Goal: Information Seeking & Learning: Learn about a topic

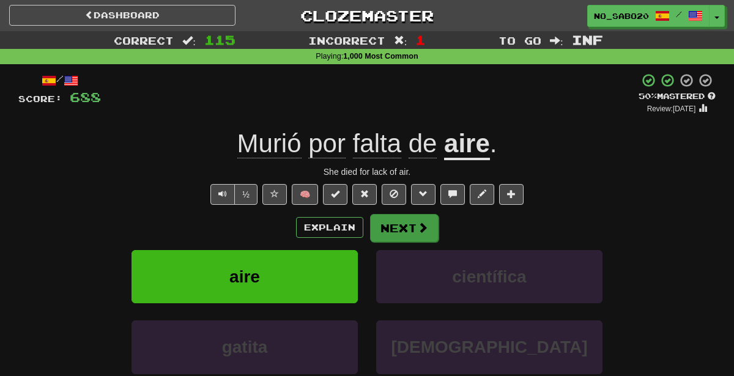
scroll to position [29, 0]
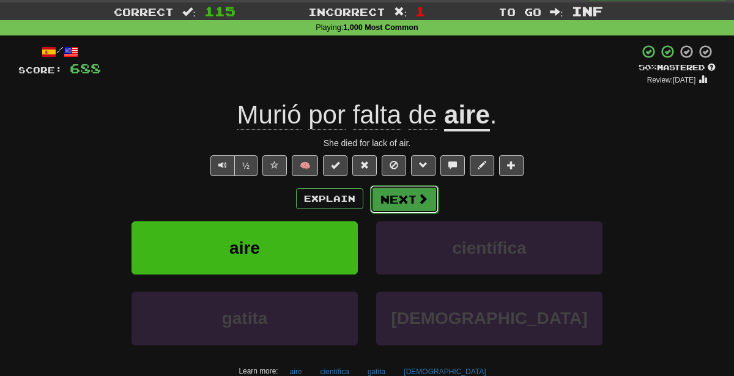
click at [405, 199] on button "Next" at bounding box center [404, 199] width 68 height 28
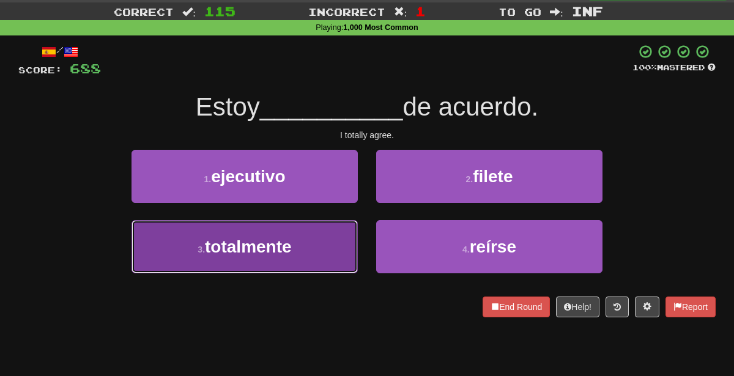
click at [344, 241] on button "3 . totalmente" at bounding box center [244, 246] width 226 height 53
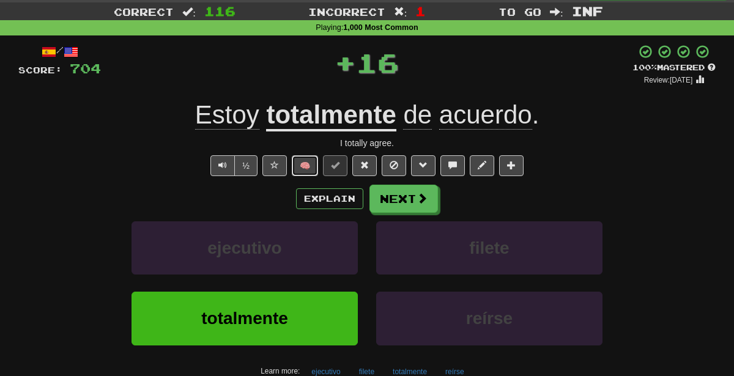
click at [309, 168] on button "🧠" at bounding box center [305, 165] width 26 height 21
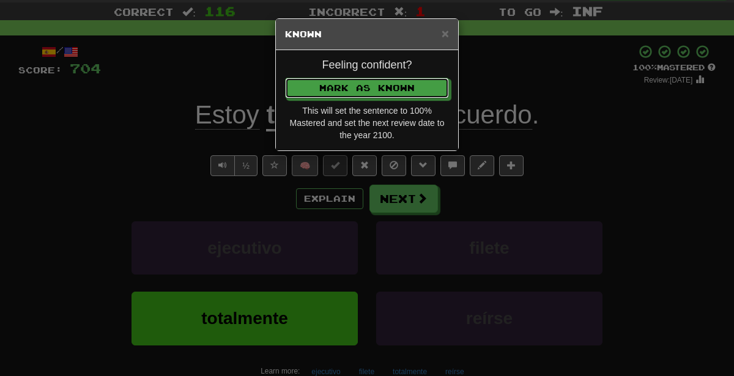
click at [285, 78] on button "Mark as Known" at bounding box center [367, 88] width 164 height 21
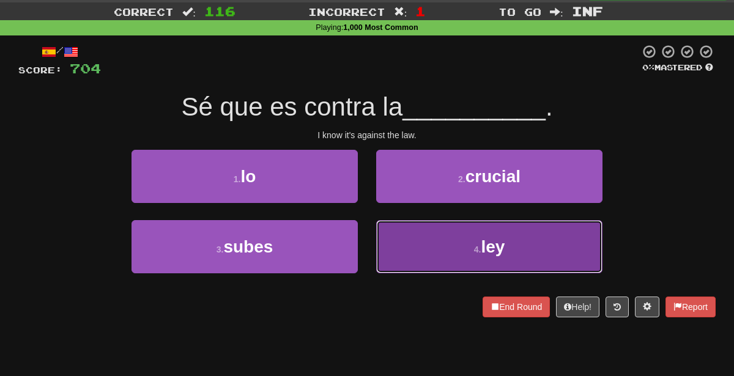
click at [449, 236] on button "4 . ley" at bounding box center [489, 246] width 226 height 53
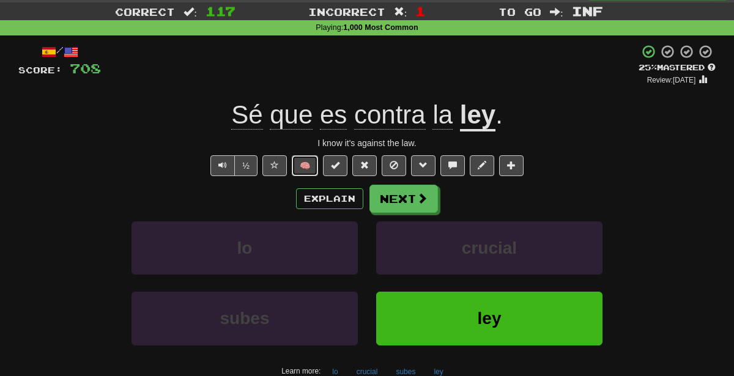
click at [308, 170] on button "🧠" at bounding box center [305, 165] width 26 height 21
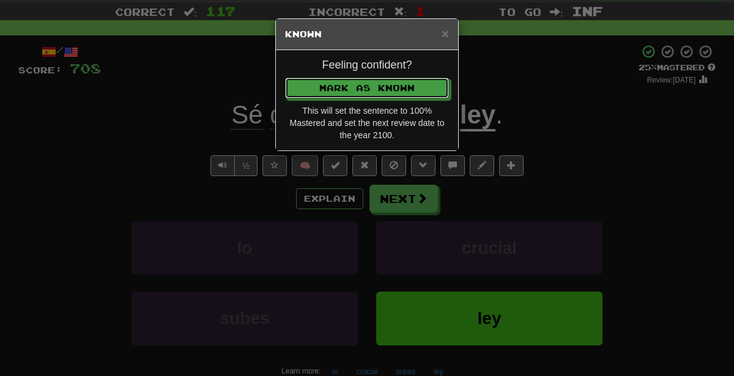
click at [285, 78] on button "Mark as Known" at bounding box center [367, 88] width 164 height 21
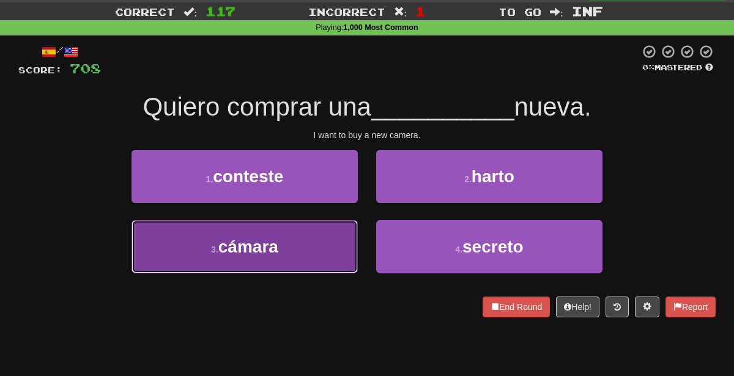
click at [311, 271] on button "3 . cámara" at bounding box center [244, 246] width 226 height 53
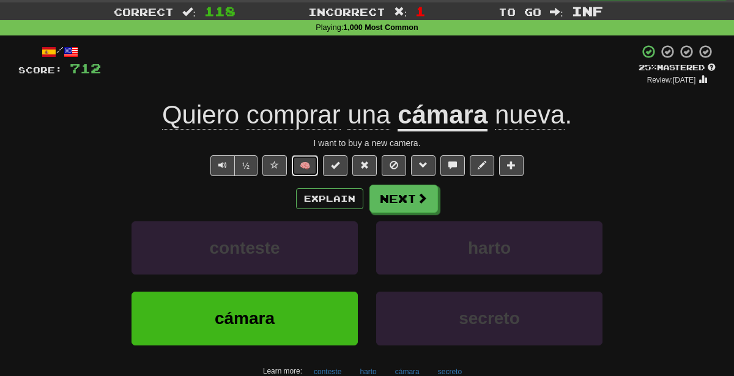
click at [312, 167] on button "🧠" at bounding box center [305, 165] width 26 height 21
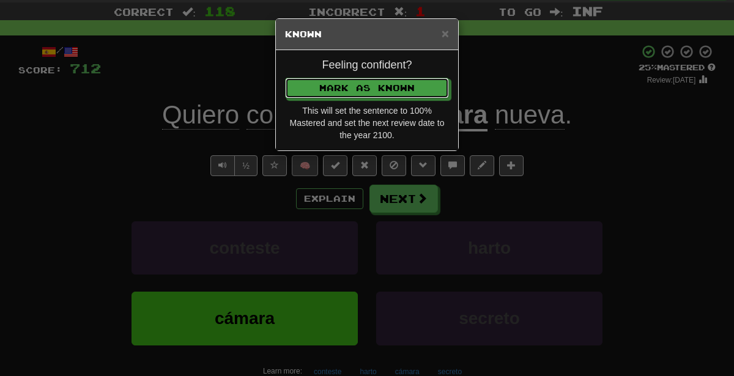
click at [285, 78] on button "Mark as Known" at bounding box center [367, 88] width 164 height 21
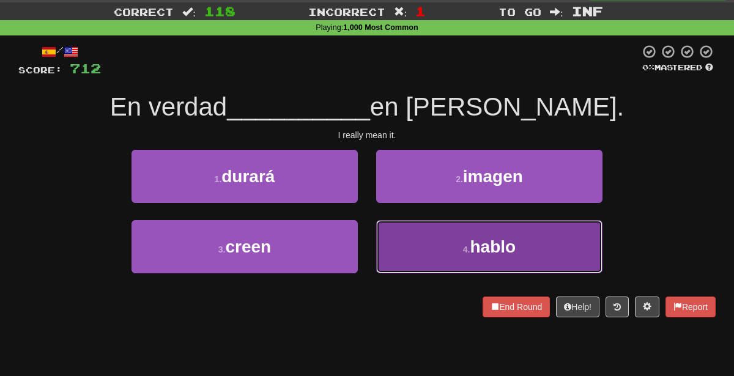
click at [469, 260] on button "4 . [GEOGRAPHIC_DATA]" at bounding box center [489, 246] width 226 height 53
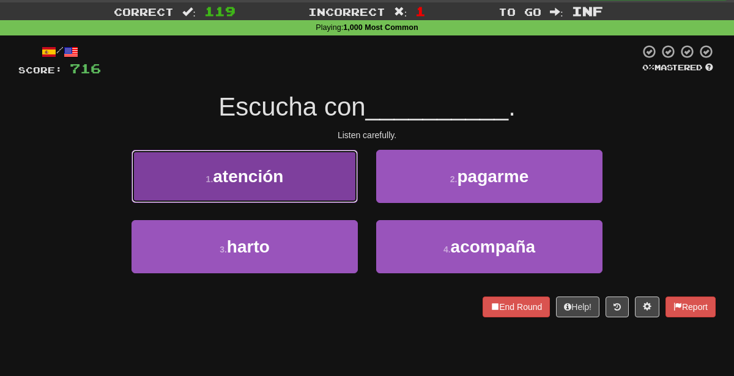
click at [336, 177] on button "1 . atención" at bounding box center [244, 176] width 226 height 53
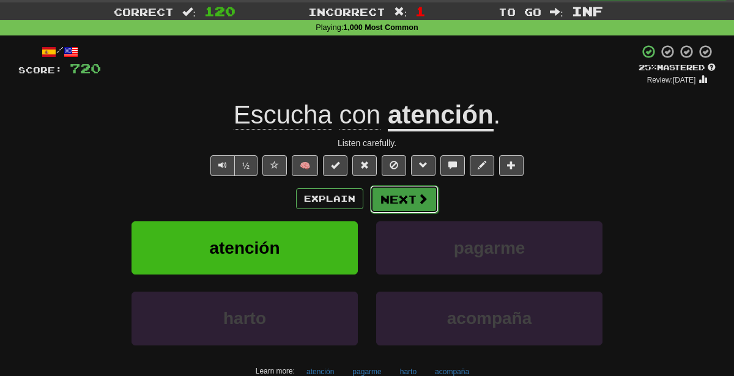
click at [394, 202] on button "Next" at bounding box center [404, 199] width 68 height 28
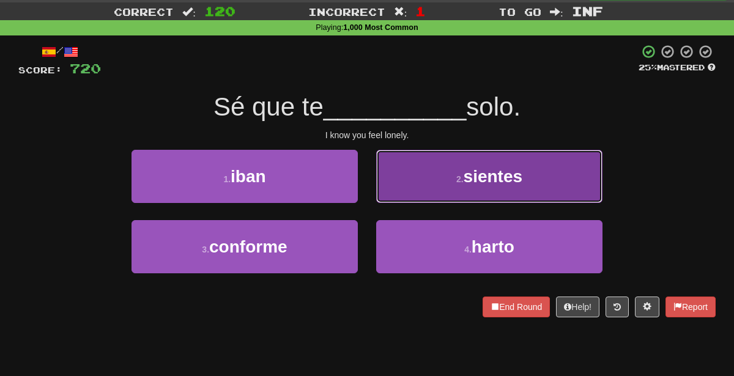
click at [473, 177] on span "sientes" at bounding box center [492, 176] width 59 height 19
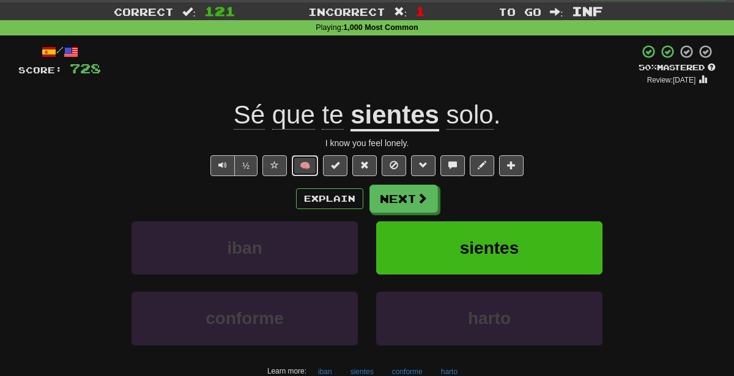
click at [314, 166] on button "🧠" at bounding box center [305, 165] width 26 height 21
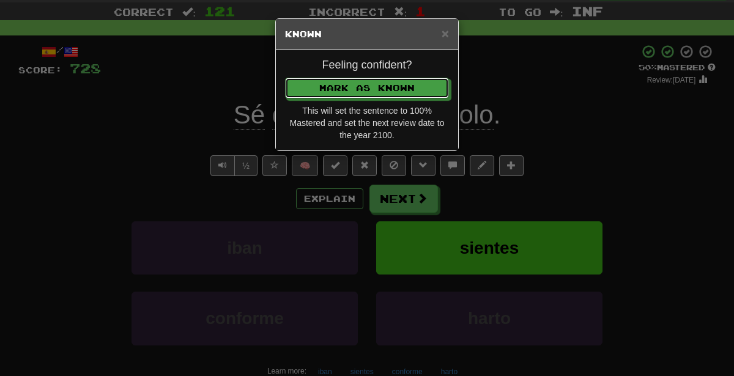
click at [285, 78] on button "Mark as Known" at bounding box center [367, 88] width 164 height 21
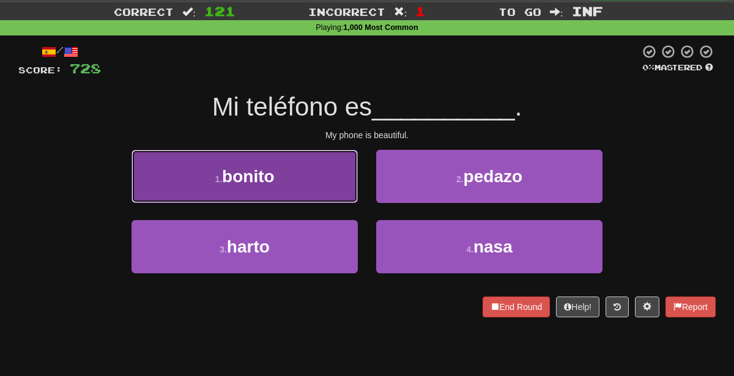
click at [329, 175] on button "1 . [GEOGRAPHIC_DATA]" at bounding box center [244, 176] width 226 height 53
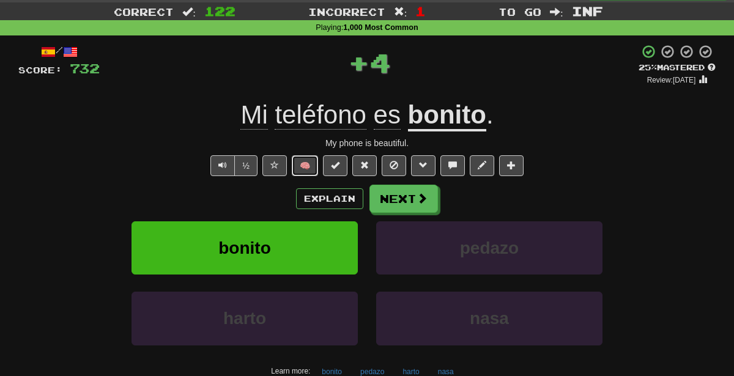
click at [303, 167] on button "🧠" at bounding box center [305, 165] width 26 height 21
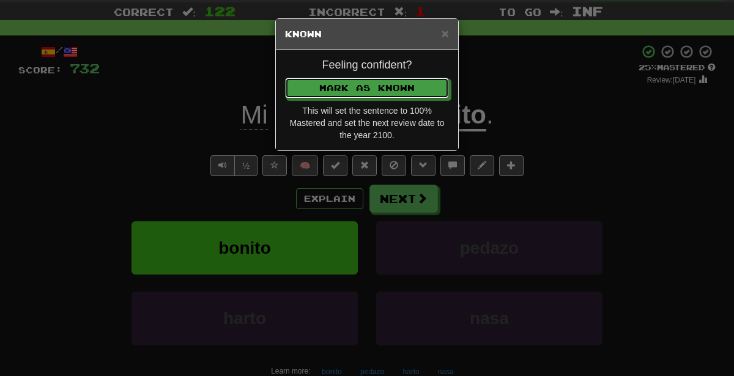
click at [285, 78] on button "Mark as Known" at bounding box center [367, 88] width 164 height 21
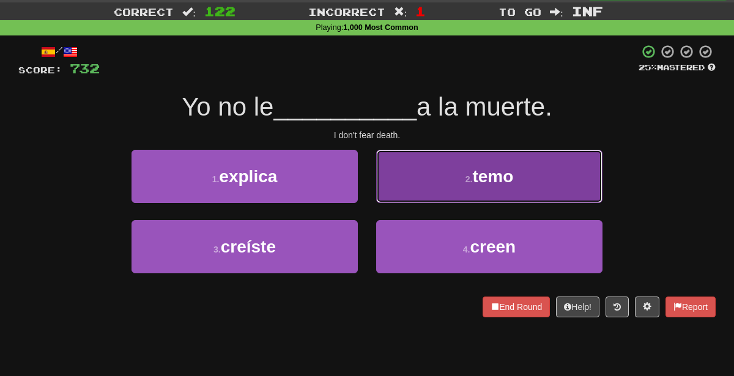
click at [444, 173] on button "2 . temo" at bounding box center [489, 176] width 226 height 53
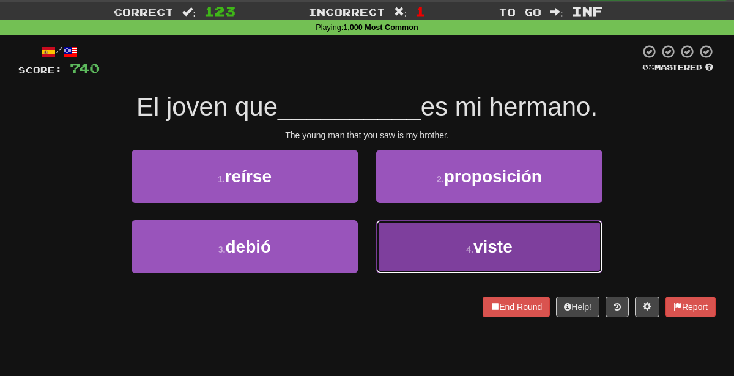
click at [422, 251] on button "4 . viste" at bounding box center [489, 246] width 226 height 53
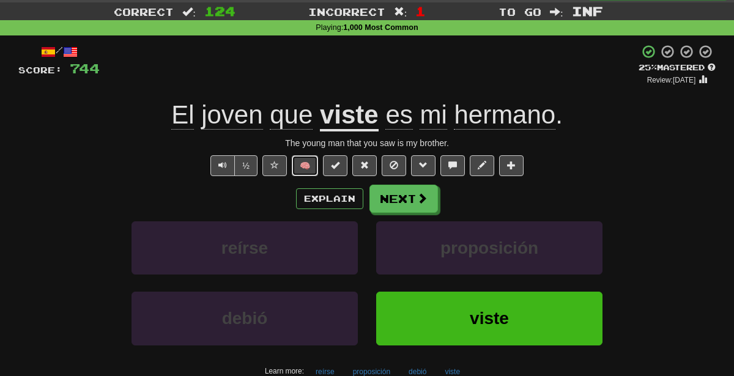
click at [307, 173] on button "🧠" at bounding box center [305, 165] width 26 height 21
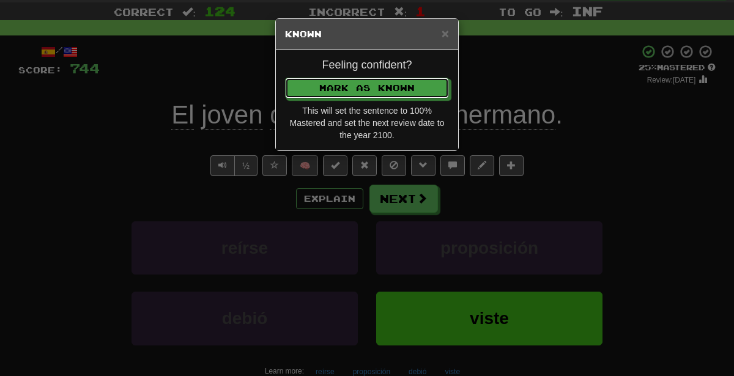
click at [285, 78] on button "Mark as Known" at bounding box center [367, 88] width 164 height 21
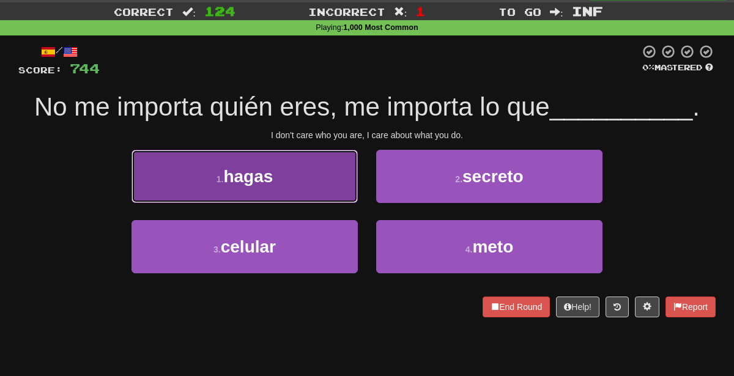
click at [314, 182] on button "1 . [GEOGRAPHIC_DATA]" at bounding box center [244, 176] width 226 height 53
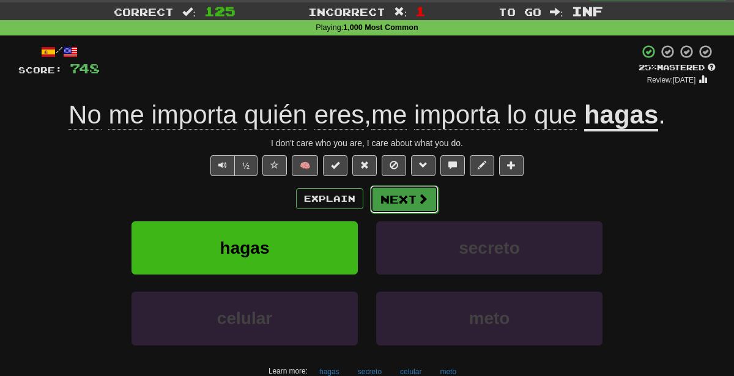
click at [399, 189] on button "Next" at bounding box center [404, 199] width 68 height 28
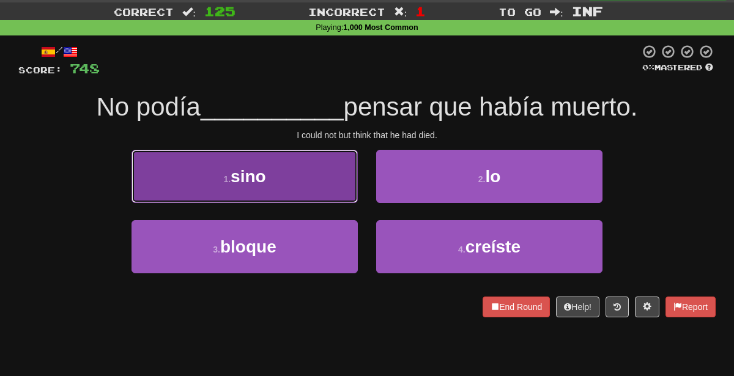
click at [330, 180] on button "1 . sino" at bounding box center [244, 176] width 226 height 53
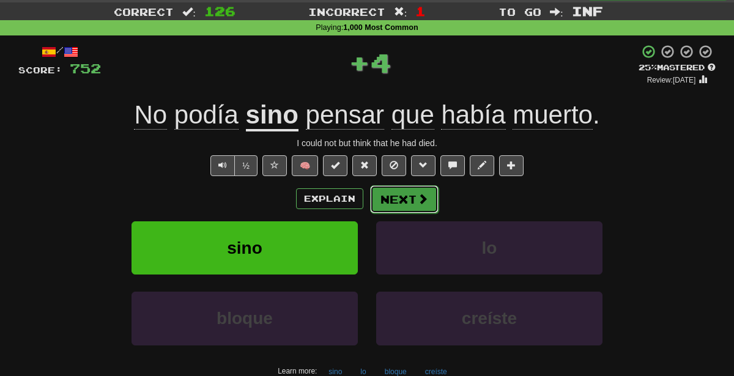
click at [413, 200] on button "Next" at bounding box center [404, 199] width 68 height 28
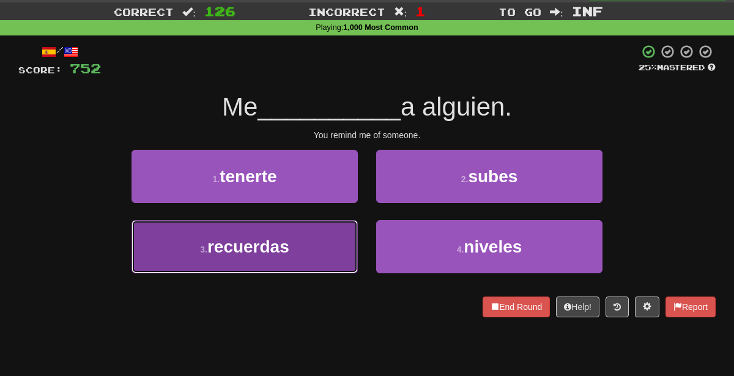
click at [314, 266] on button "3 . recuerdas" at bounding box center [244, 246] width 226 height 53
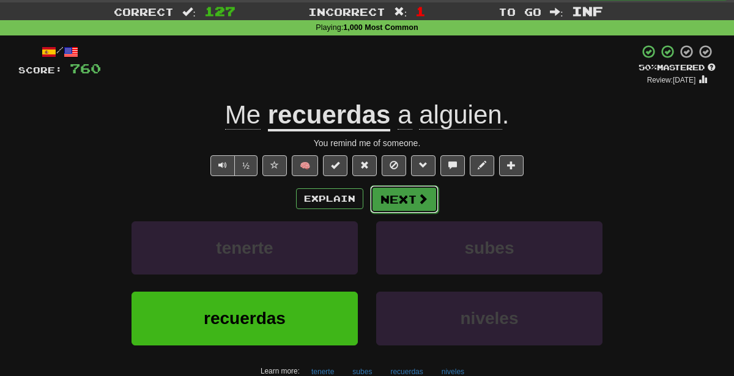
click at [389, 197] on button "Next" at bounding box center [404, 199] width 68 height 28
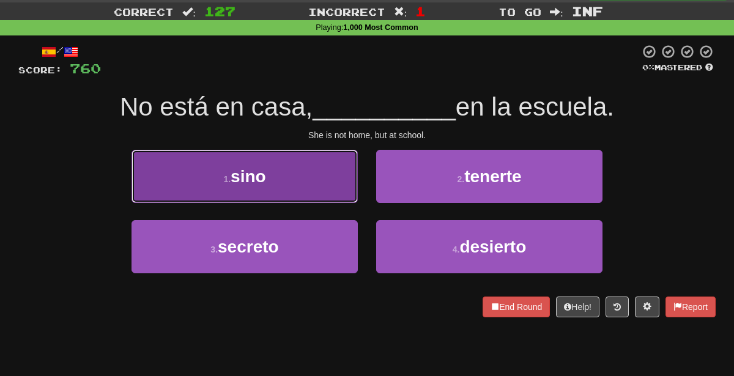
click at [309, 168] on button "1 . sino" at bounding box center [244, 176] width 226 height 53
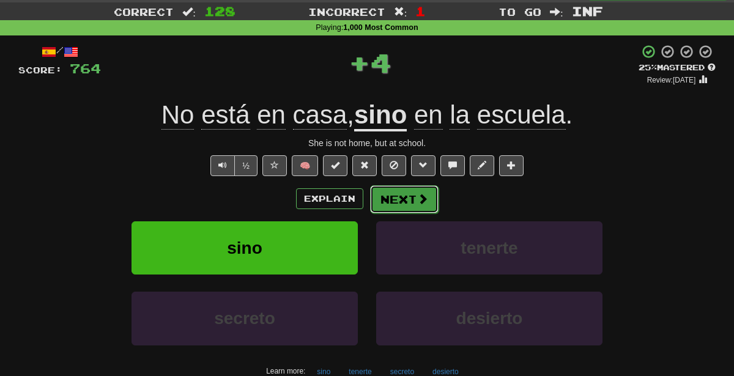
click at [407, 197] on button "Next" at bounding box center [404, 199] width 68 height 28
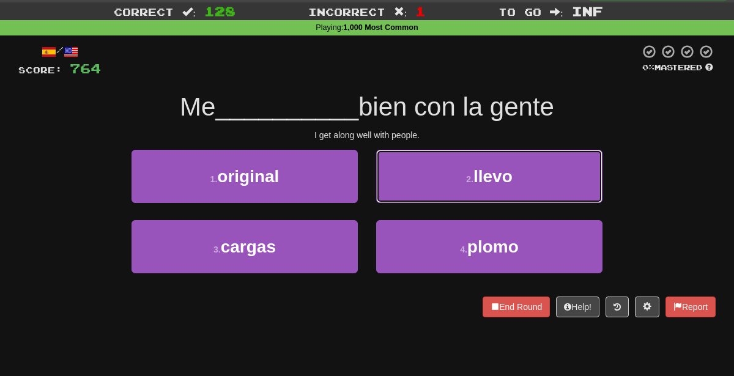
click at [407, 197] on button "2 . llevo" at bounding box center [489, 176] width 226 height 53
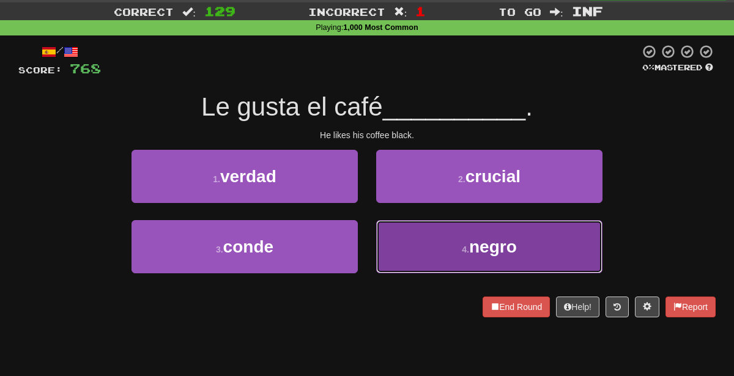
click at [406, 257] on button "4 . negro" at bounding box center [489, 246] width 226 height 53
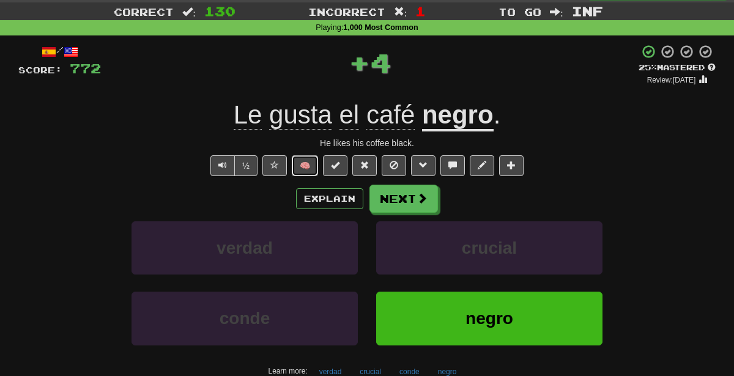
click at [299, 164] on button "🧠" at bounding box center [305, 165] width 26 height 21
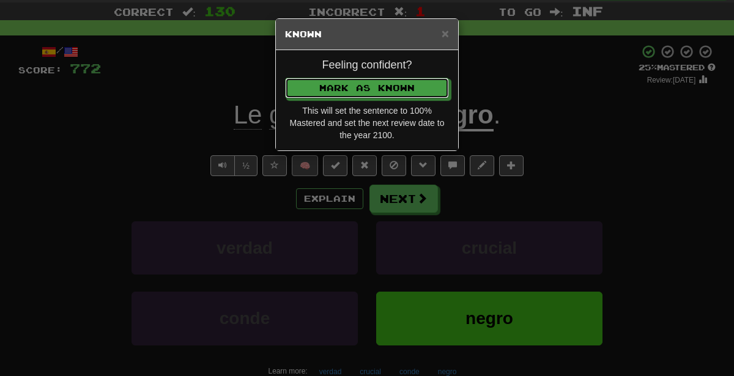
click at [285, 78] on button "Mark as Known" at bounding box center [367, 88] width 164 height 21
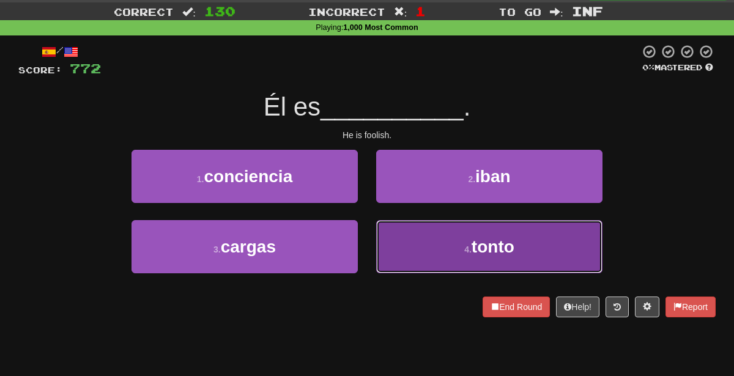
click at [410, 259] on button "4 . tonto" at bounding box center [489, 246] width 226 height 53
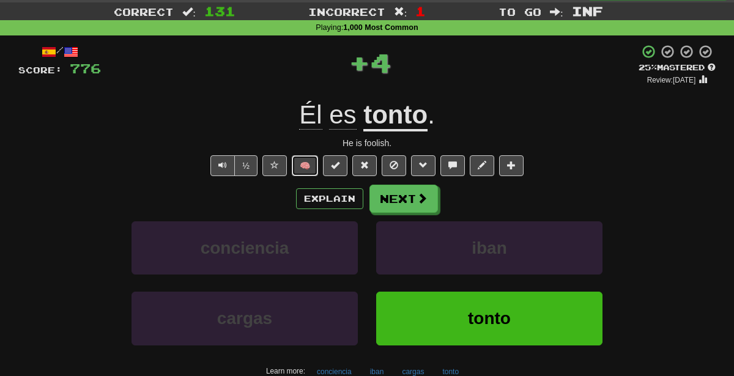
click at [306, 172] on button "🧠" at bounding box center [305, 165] width 26 height 21
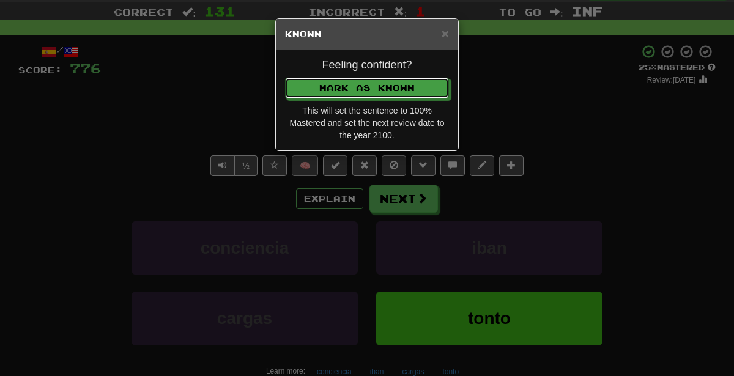
click at [285, 78] on button "Mark as Known" at bounding box center [367, 88] width 164 height 21
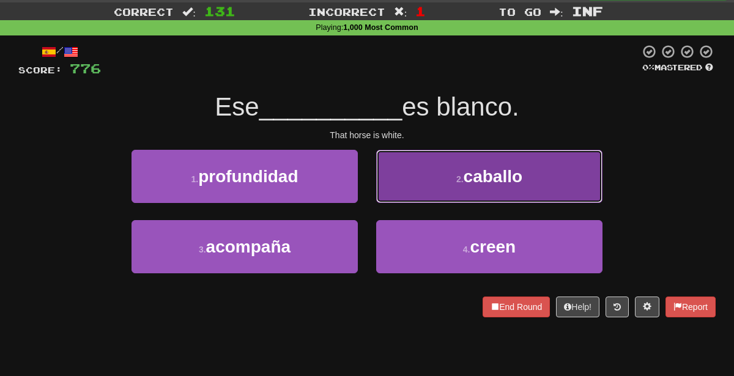
click at [413, 172] on button "2 . caballo" at bounding box center [489, 176] width 226 height 53
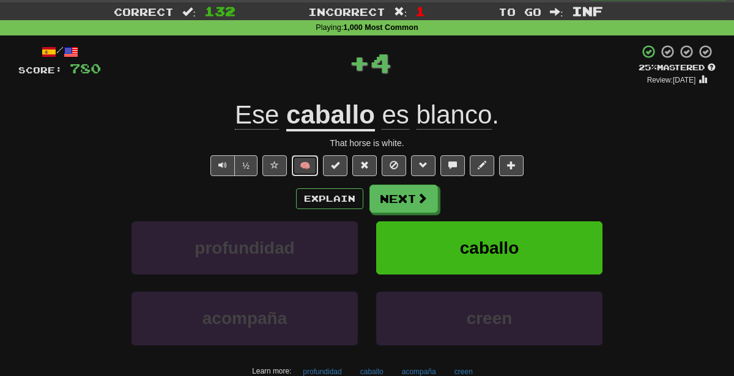
click at [301, 169] on button "🧠" at bounding box center [305, 165] width 26 height 21
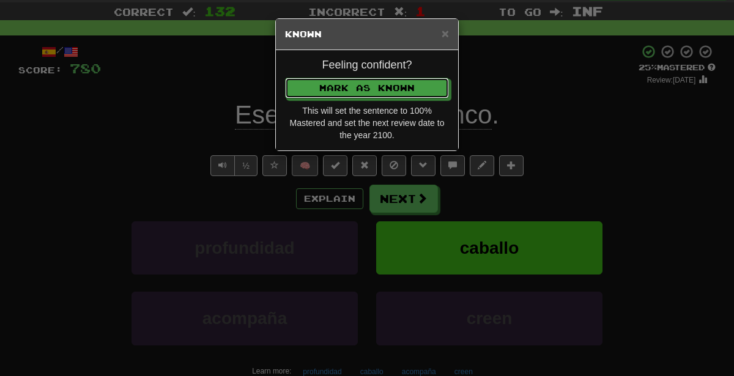
click at [285, 78] on button "Mark as Known" at bounding box center [367, 88] width 164 height 21
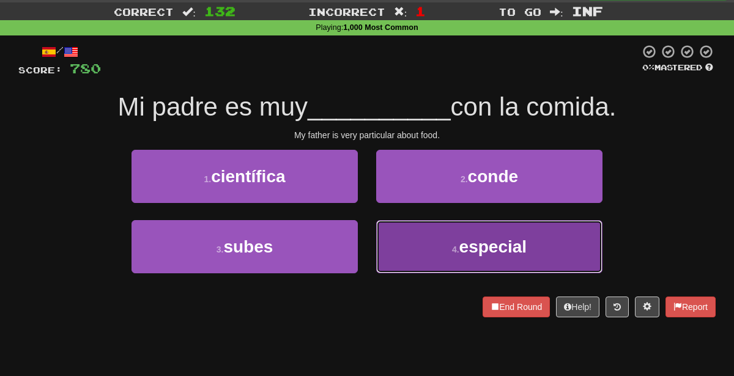
click at [405, 260] on button "4 . especial" at bounding box center [489, 246] width 226 height 53
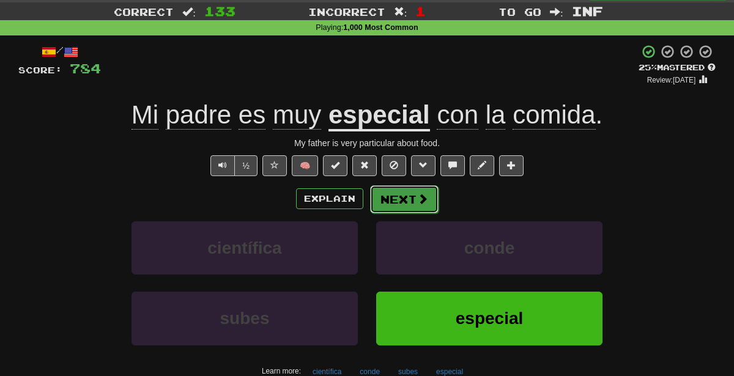
click at [415, 189] on button "Next" at bounding box center [404, 199] width 68 height 28
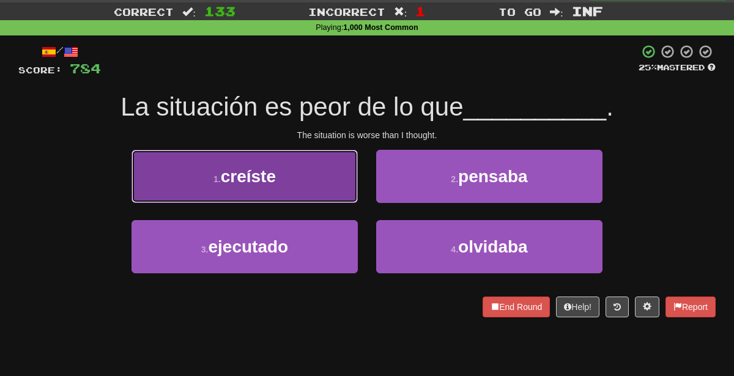
click at [323, 175] on button "1 . creíste" at bounding box center [244, 176] width 226 height 53
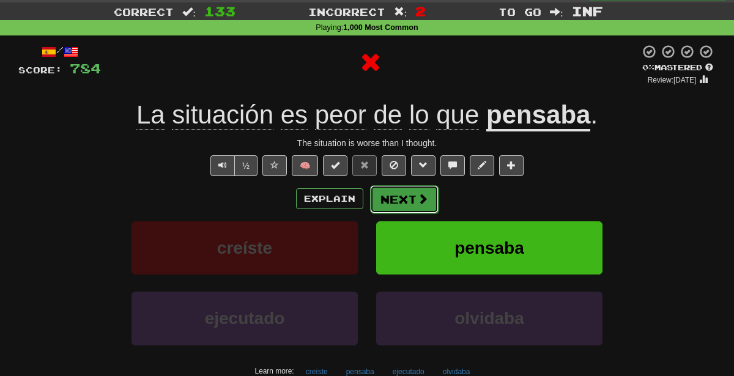
click at [424, 200] on span at bounding box center [422, 198] width 11 height 11
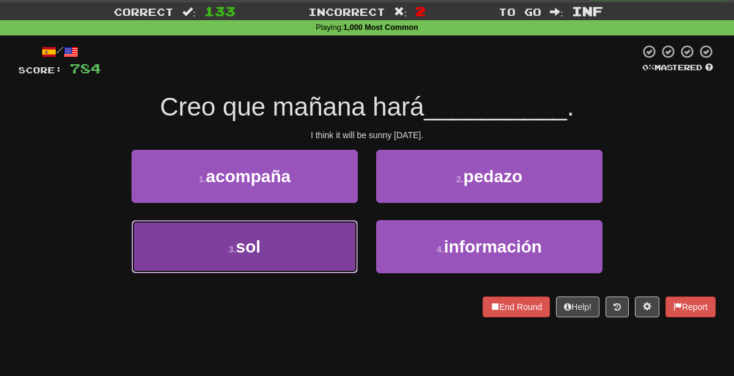
click at [333, 247] on button "3 . sol" at bounding box center [244, 246] width 226 height 53
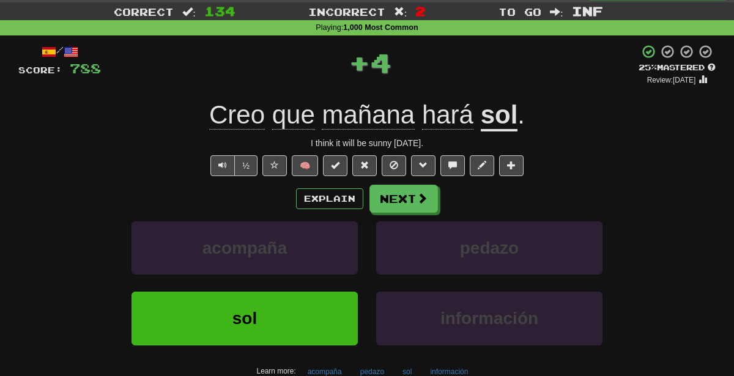
click at [440, 208] on div "Explain Next" at bounding box center [366, 199] width 697 height 28
click at [426, 202] on span at bounding box center [422, 198] width 11 height 11
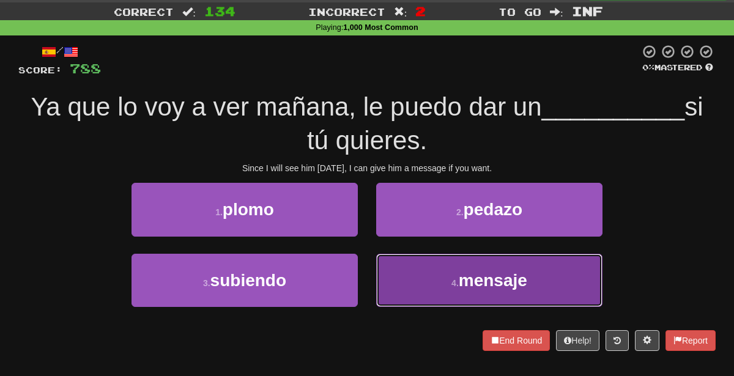
click at [395, 283] on button "4 . mensaje" at bounding box center [489, 280] width 226 height 53
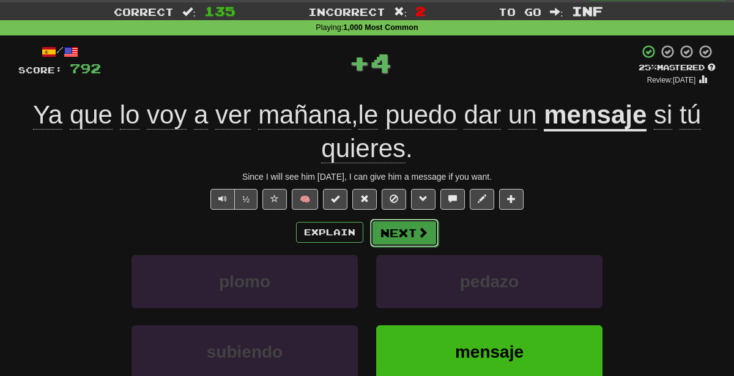
click at [388, 238] on button "Next" at bounding box center [404, 233] width 68 height 28
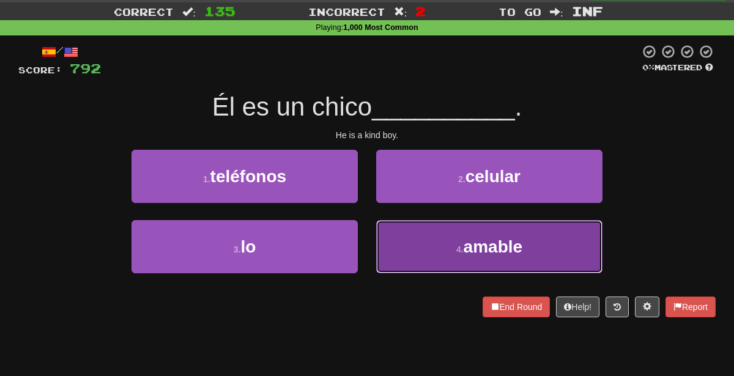
click at [424, 256] on button "4 . amable" at bounding box center [489, 246] width 226 height 53
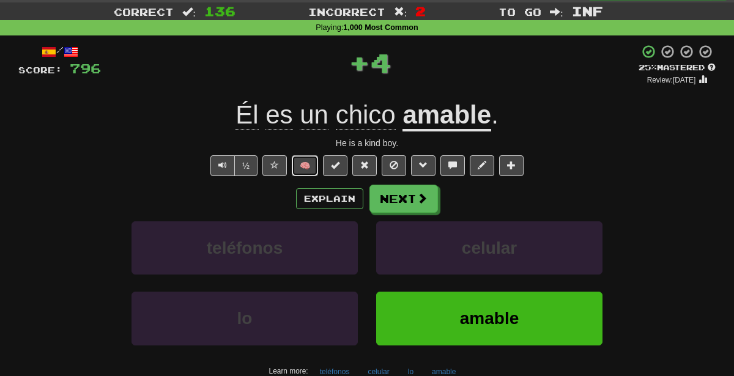
click at [315, 158] on button "🧠" at bounding box center [305, 165] width 26 height 21
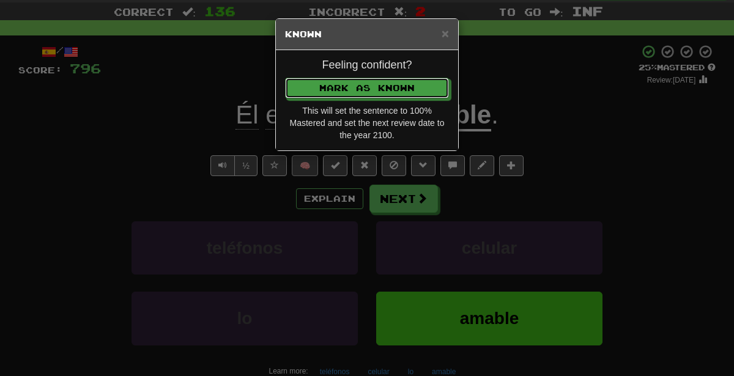
click at [285, 78] on button "Mark as Known" at bounding box center [367, 88] width 164 height 21
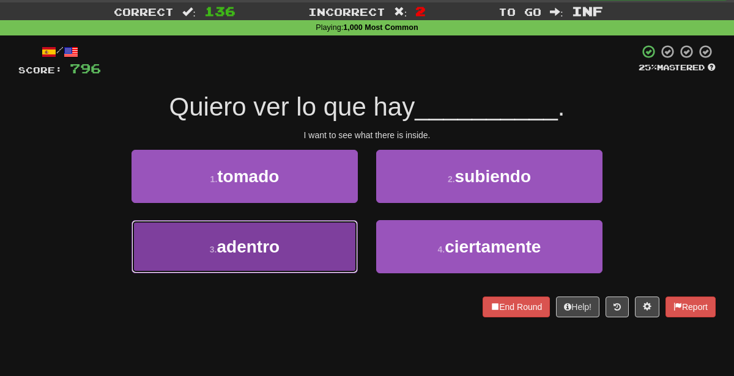
click at [333, 251] on button "3 . adentro" at bounding box center [244, 246] width 226 height 53
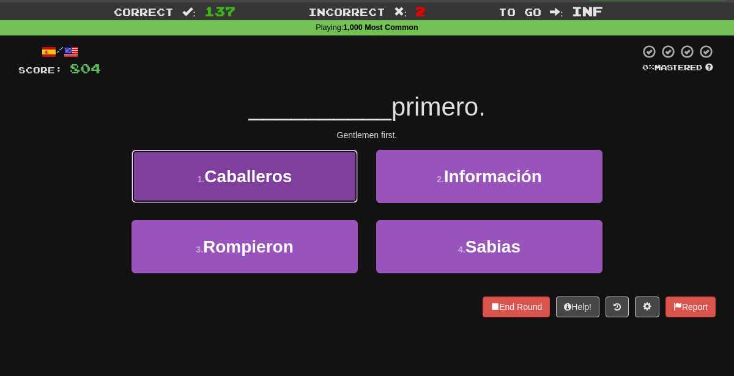
click at [311, 171] on button "1 . Caballeros" at bounding box center [244, 176] width 226 height 53
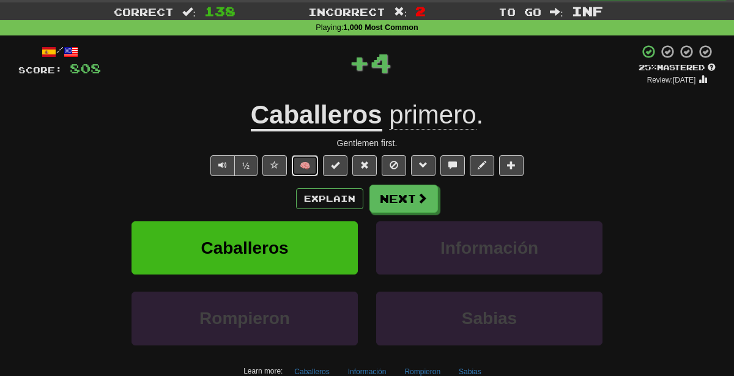
click at [307, 162] on button "🧠" at bounding box center [305, 165] width 26 height 21
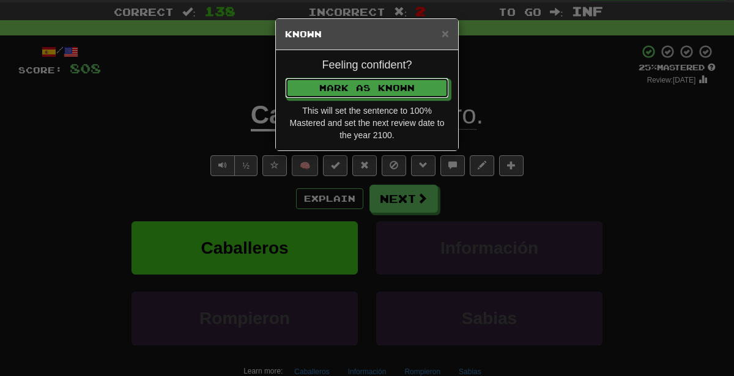
click at [285, 78] on button "Mark as Known" at bounding box center [367, 88] width 164 height 21
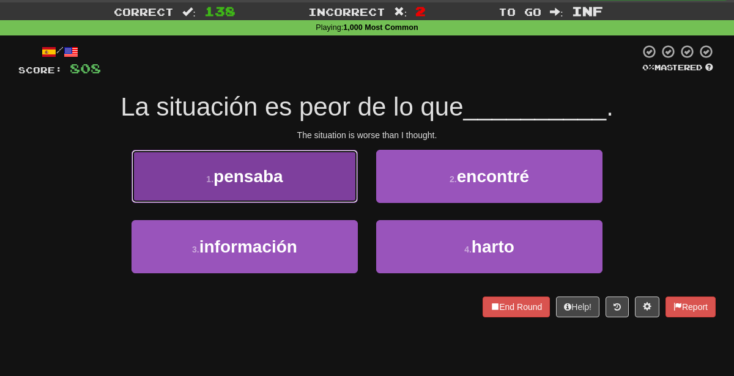
click at [304, 185] on button "1 . [GEOGRAPHIC_DATA]" at bounding box center [244, 176] width 226 height 53
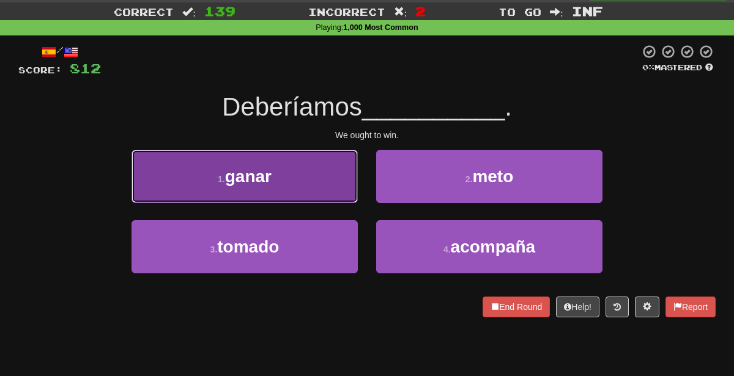
click at [309, 161] on button "1 . ganar" at bounding box center [244, 176] width 226 height 53
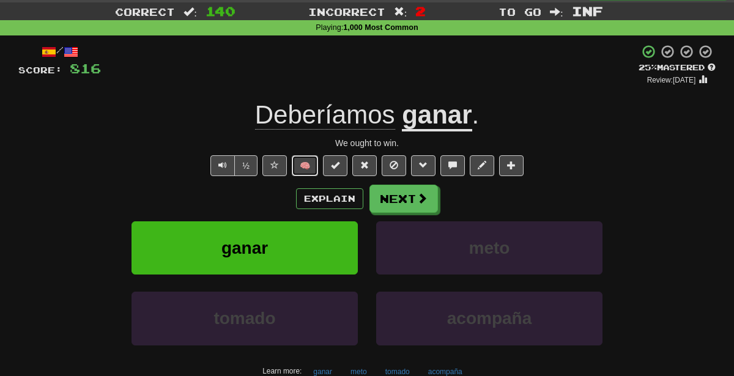
click at [309, 160] on button "🧠" at bounding box center [305, 165] width 26 height 21
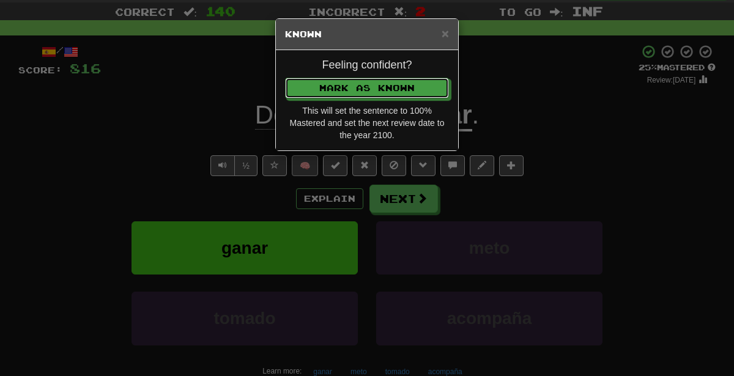
click at [285, 78] on button "Mark as Known" at bounding box center [367, 88] width 164 height 21
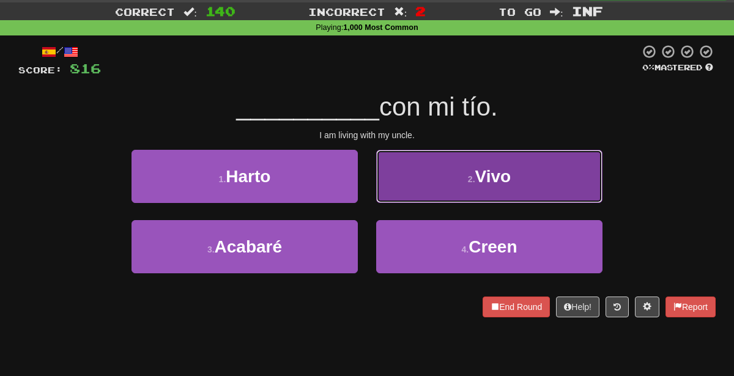
click at [449, 180] on button "2 . Vivo" at bounding box center [489, 176] width 226 height 53
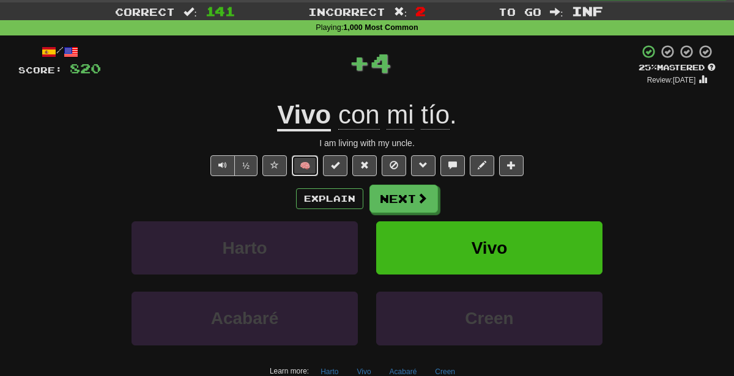
click at [309, 164] on button "🧠" at bounding box center [305, 165] width 26 height 21
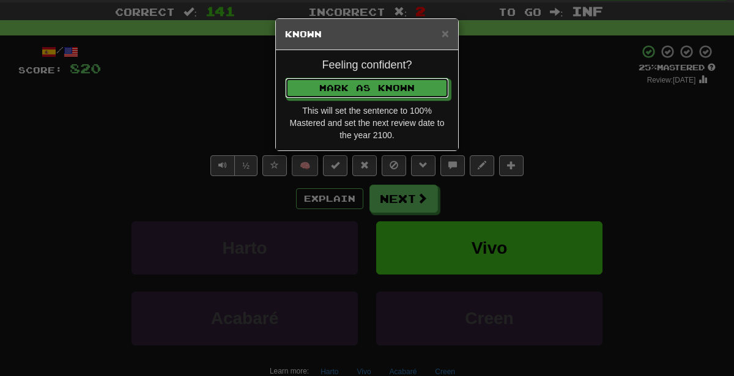
click at [285, 78] on button "Mark as Known" at bounding box center [367, 88] width 164 height 21
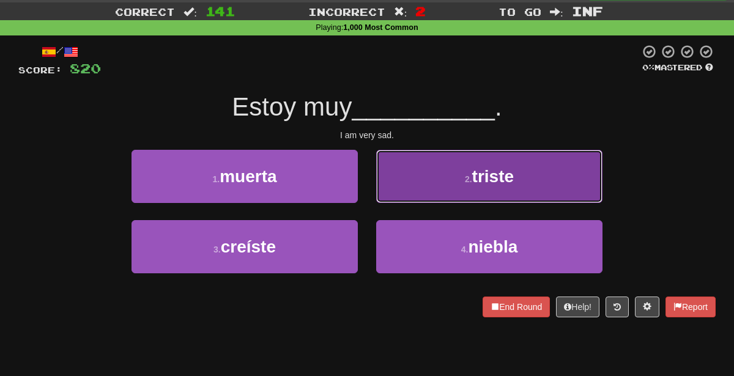
click at [422, 174] on button "2 . triste" at bounding box center [489, 176] width 226 height 53
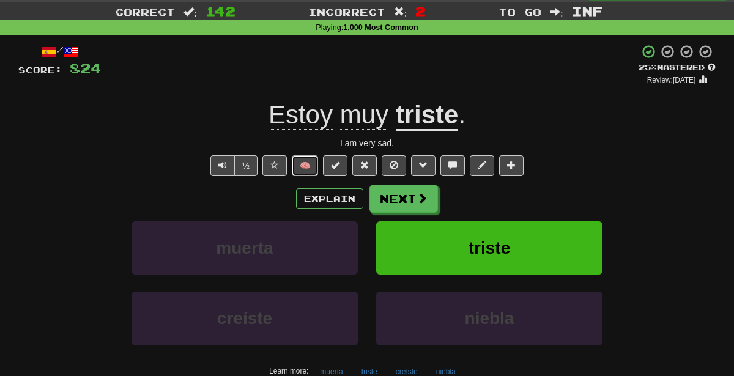
click at [305, 160] on button "🧠" at bounding box center [305, 165] width 26 height 21
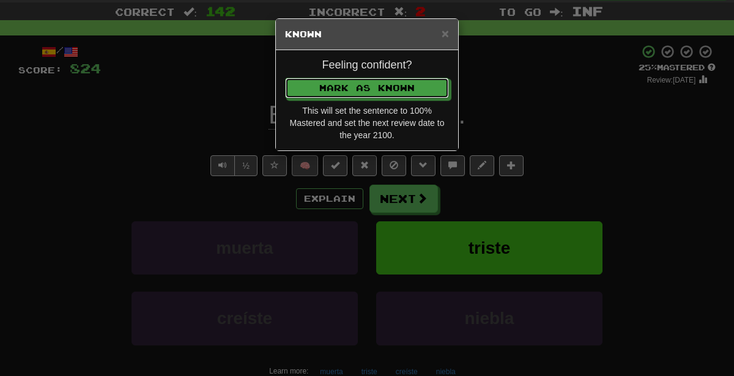
click at [285, 78] on button "Mark as Known" at bounding box center [367, 88] width 164 height 21
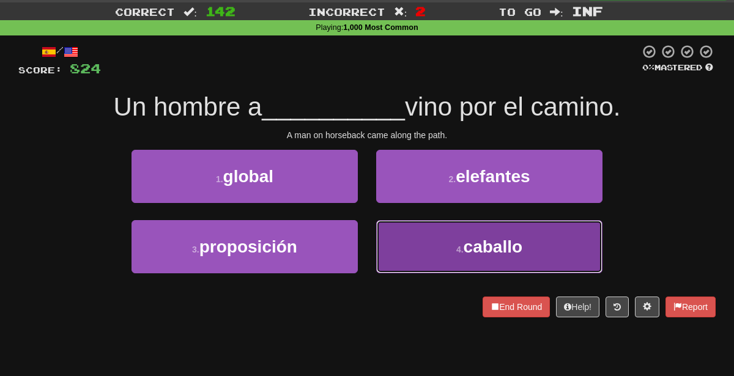
click at [417, 259] on button "4 . caballo" at bounding box center [489, 246] width 226 height 53
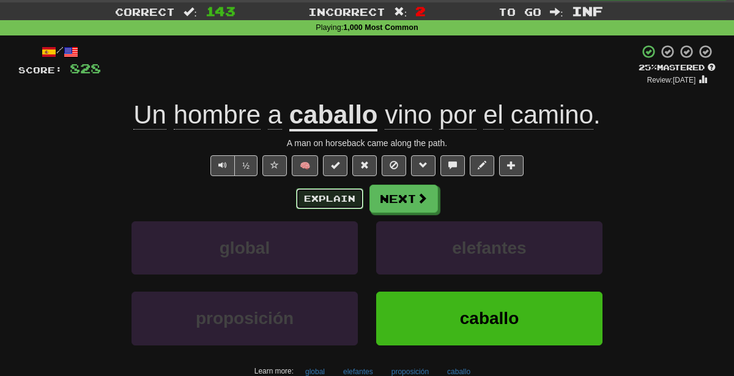
click at [319, 202] on button "Explain" at bounding box center [329, 198] width 67 height 21
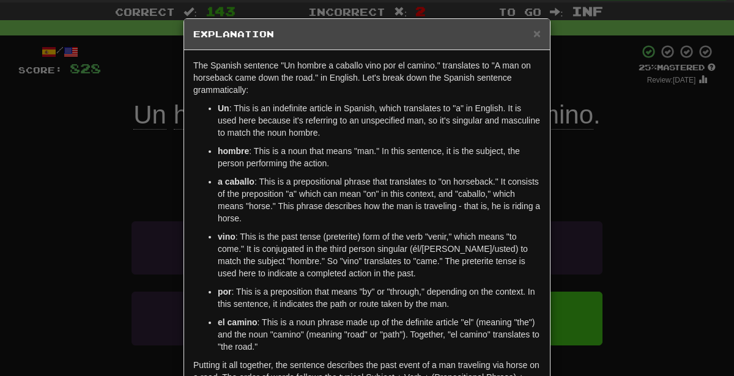
click at [636, 188] on div "× Explanation The Spanish sentence "Un hombre a caballo vino por el camino." tr…" at bounding box center [367, 188] width 734 height 376
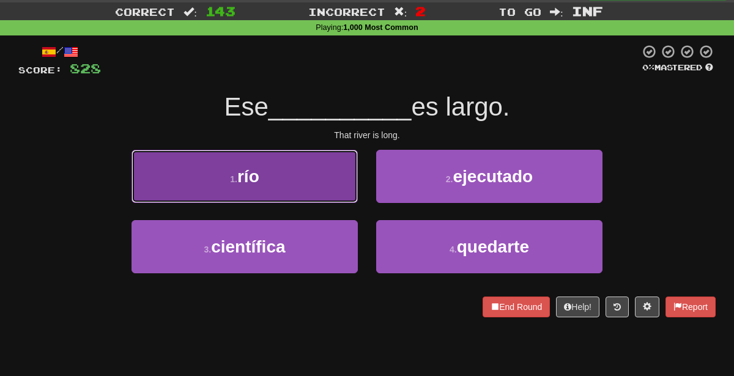
click at [340, 180] on button "1 . río" at bounding box center [244, 176] width 226 height 53
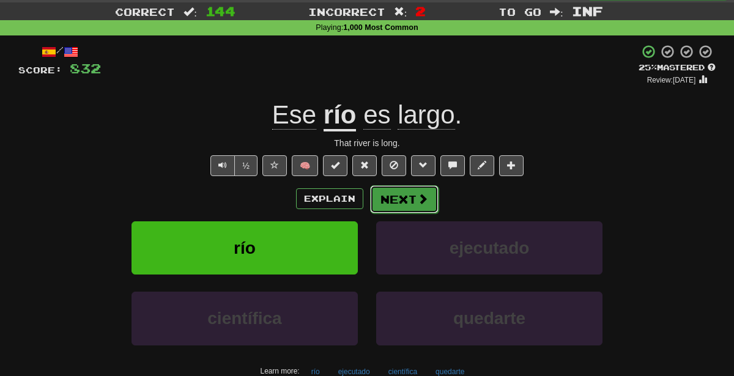
click at [398, 193] on button "Next" at bounding box center [404, 199] width 68 height 28
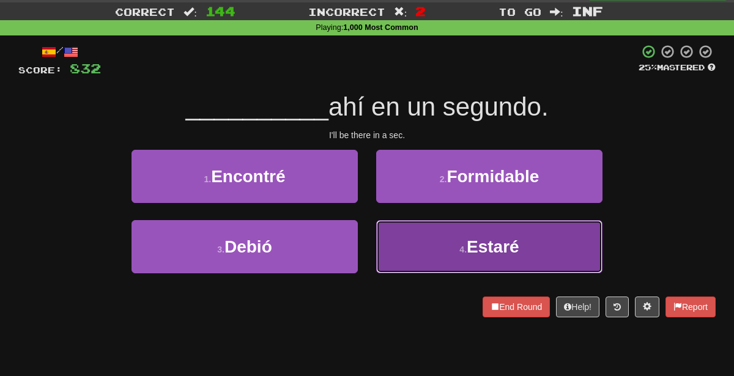
click at [427, 251] on button "4 . Estaré" at bounding box center [489, 246] width 226 height 53
